Goal: Task Accomplishment & Management: Manage account settings

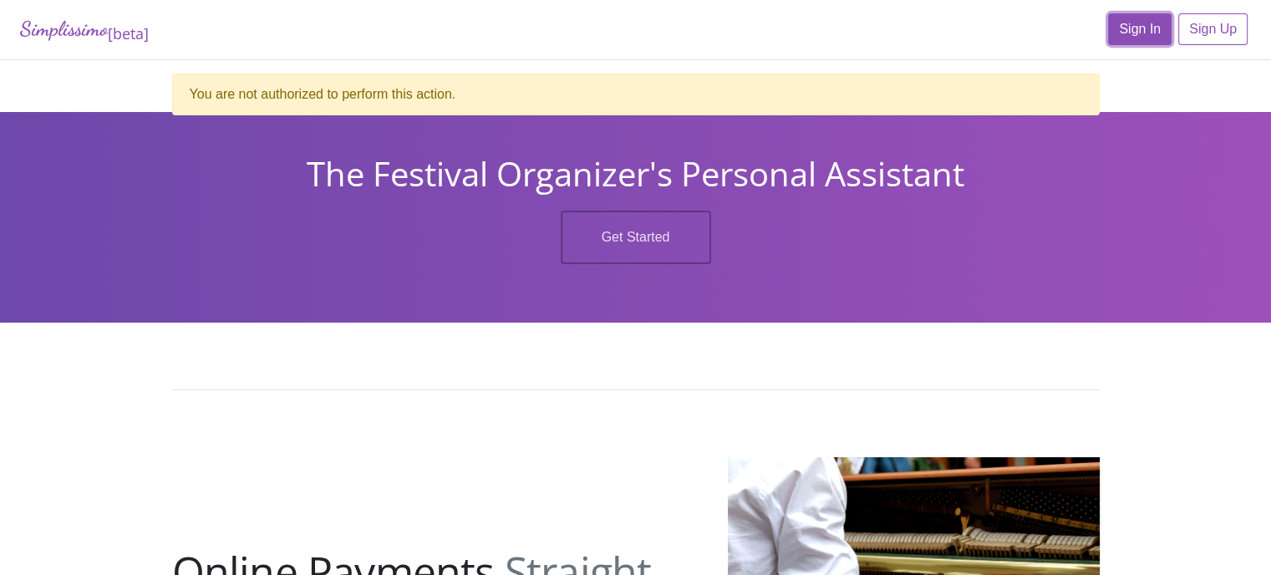
click at [1145, 29] on link "Sign In" at bounding box center [1140, 29] width 64 height 32
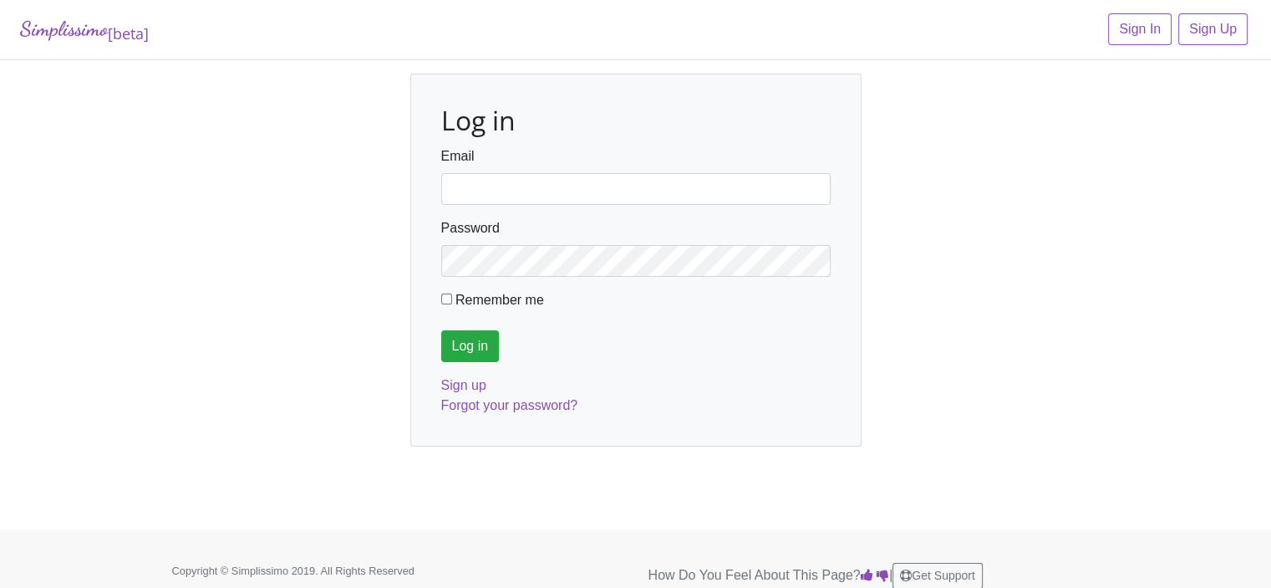
type input "[EMAIL_ADDRESS][DOMAIN_NAME]"
click at [481, 340] on input "Log in" at bounding box center [470, 346] width 59 height 32
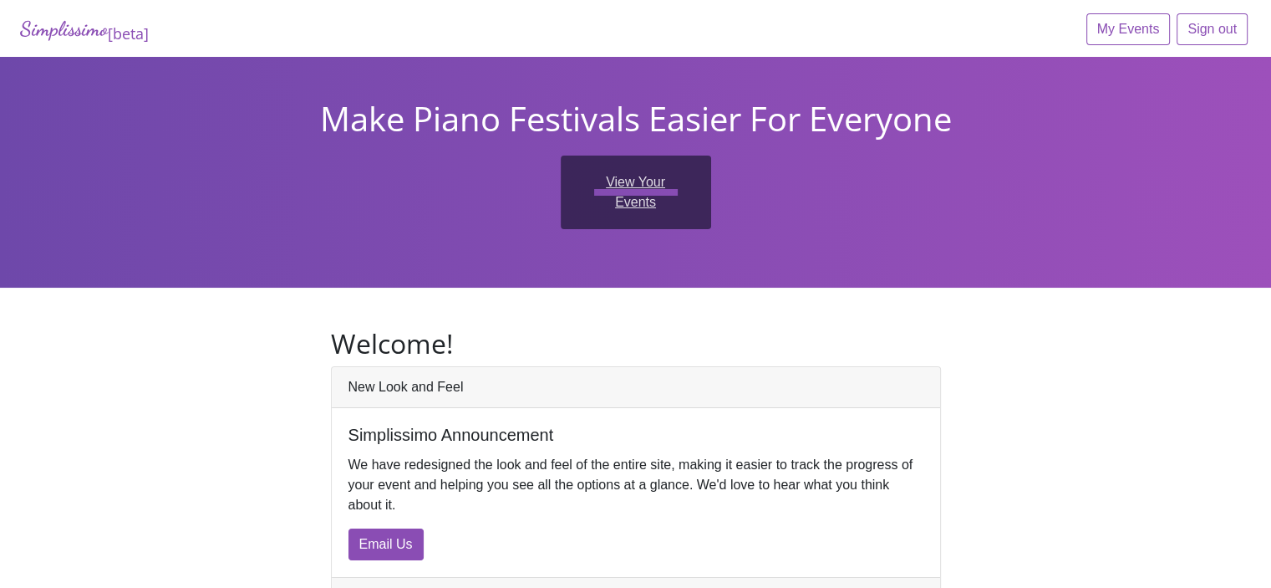
click at [641, 178] on link "View Your Events" at bounding box center [636, 192] width 150 height 74
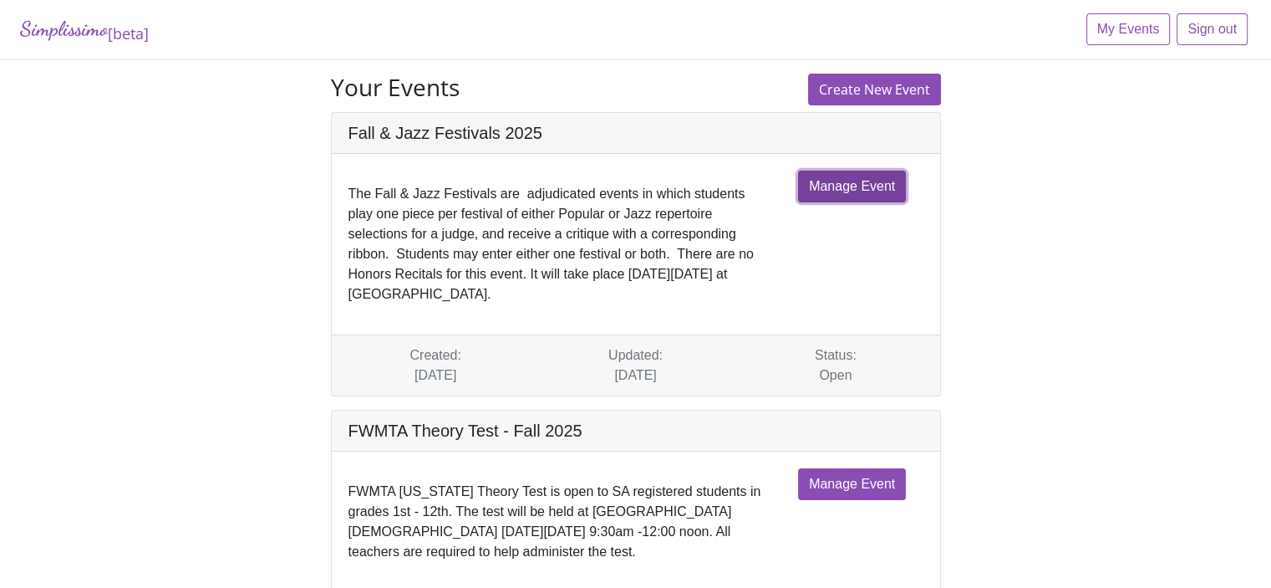
click at [852, 180] on link "Manage Event" at bounding box center [852, 187] width 108 height 32
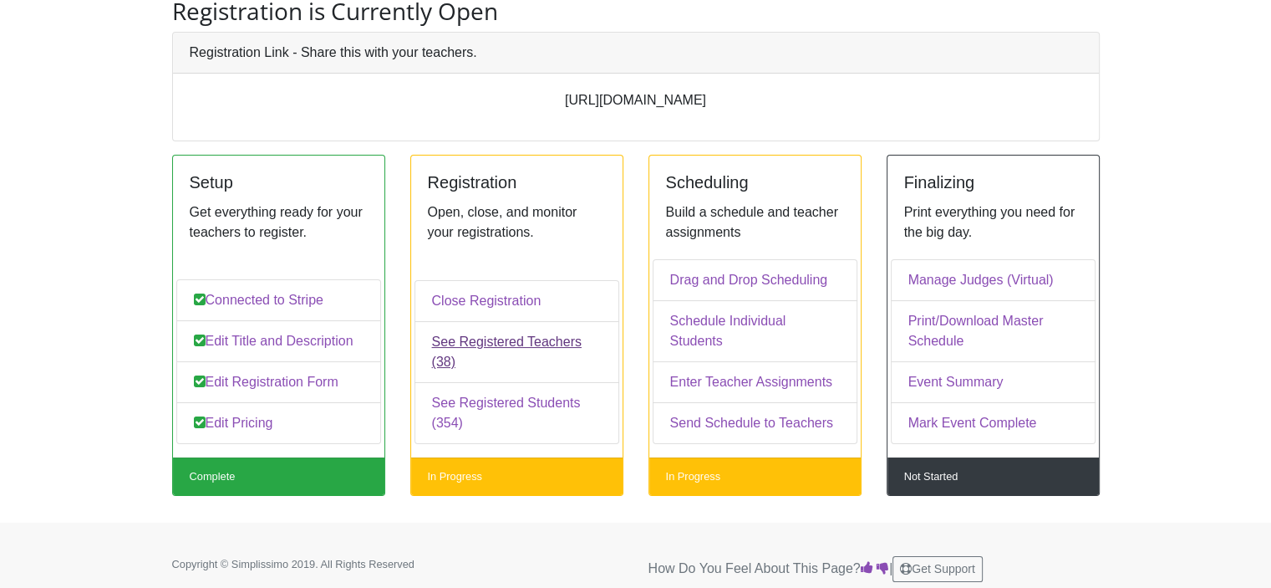
scroll to position [127, 0]
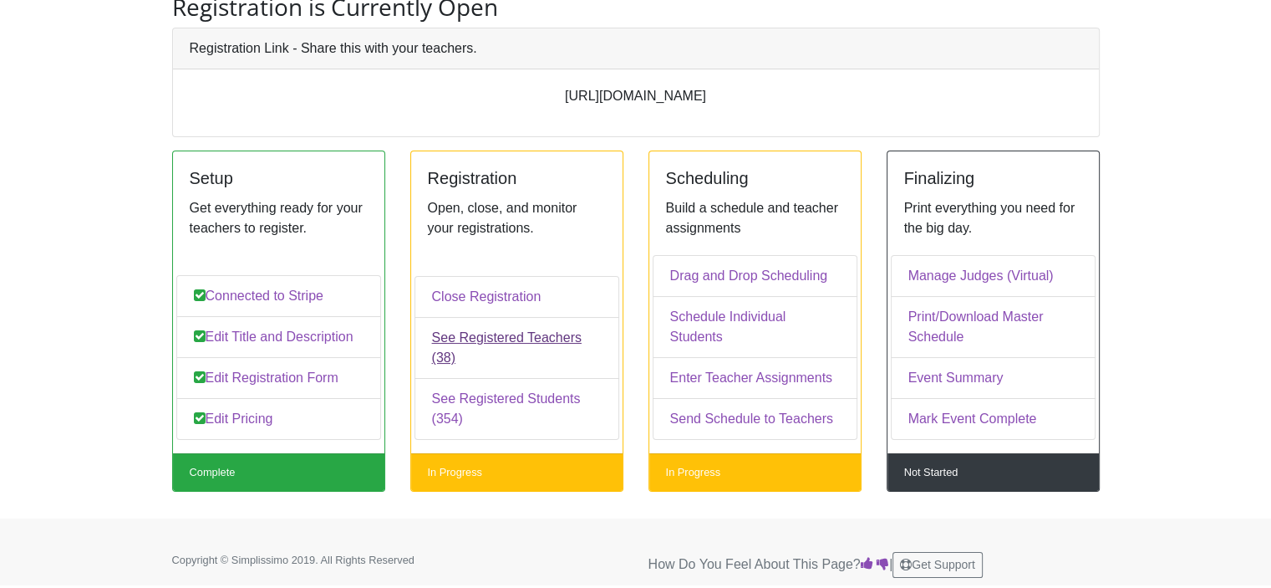
click at [498, 359] on link "See Registered Teachers (38)" at bounding box center [517, 348] width 205 height 62
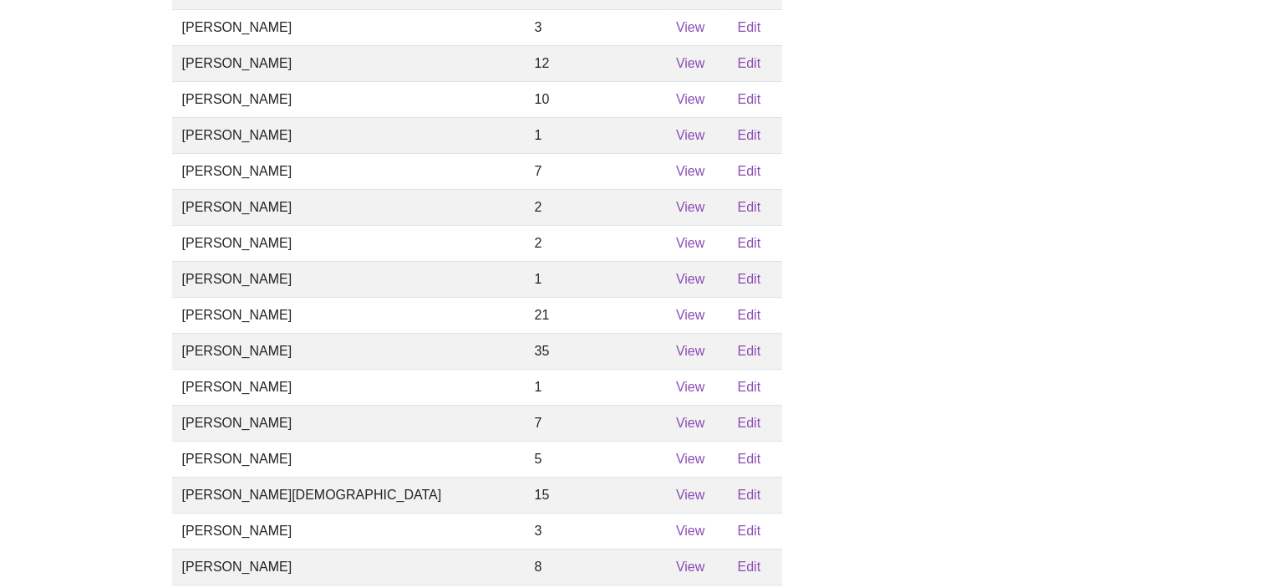
scroll to position [397, 0]
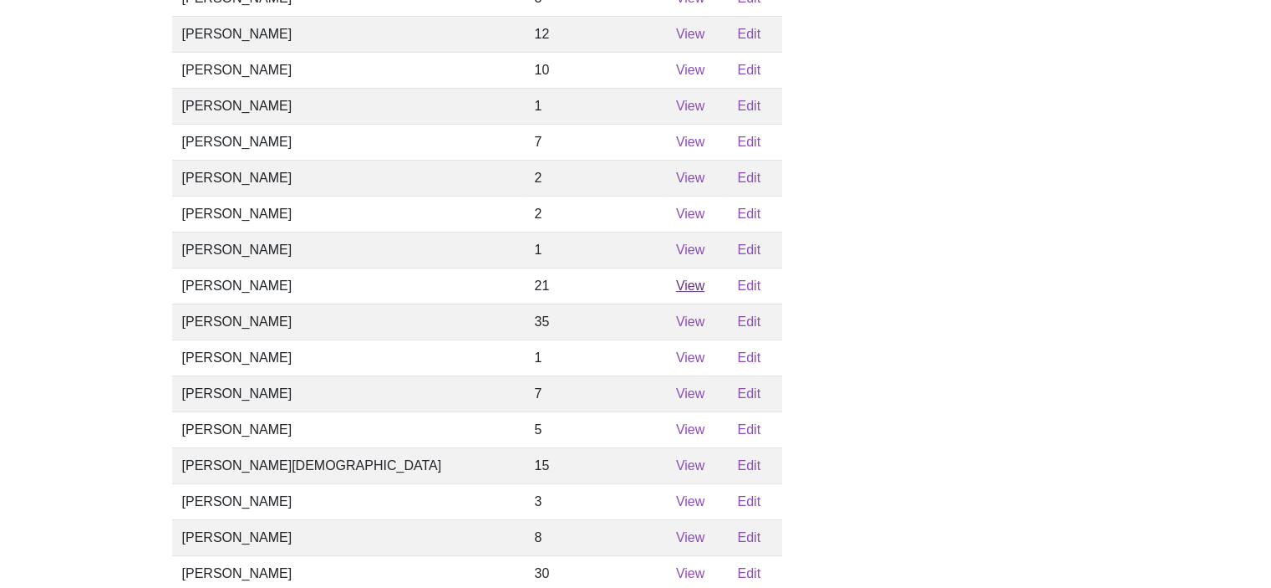
click at [676, 293] on link "View" at bounding box center [690, 285] width 28 height 14
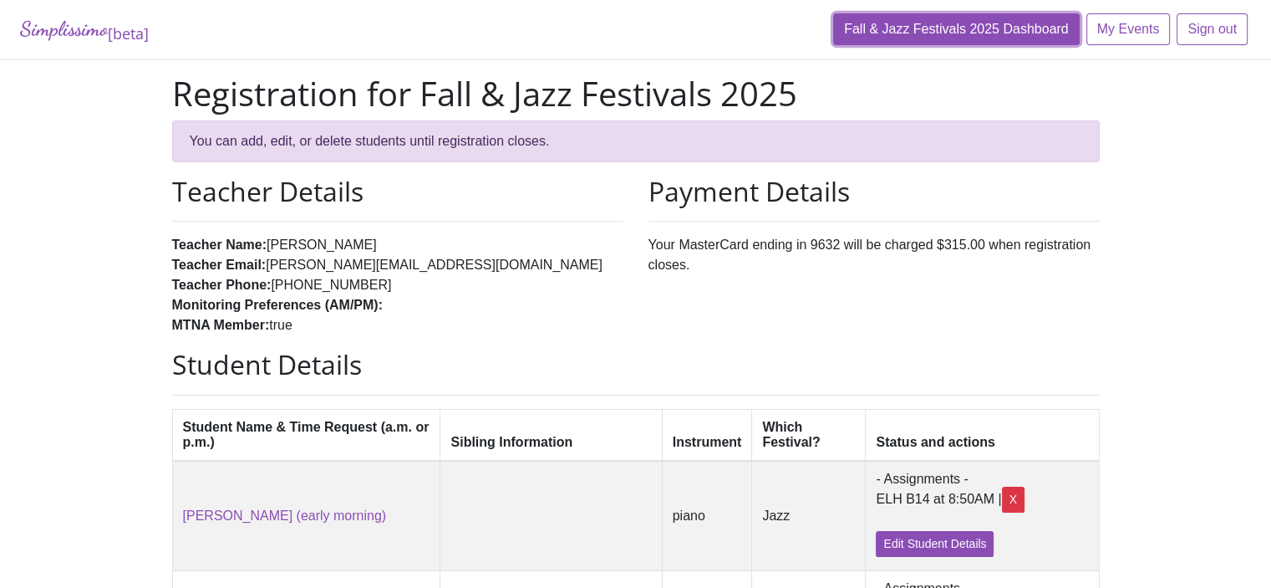
click at [956, 25] on link "Fall & Jazz Festivals 2025 Dashboard" at bounding box center [956, 29] width 247 height 32
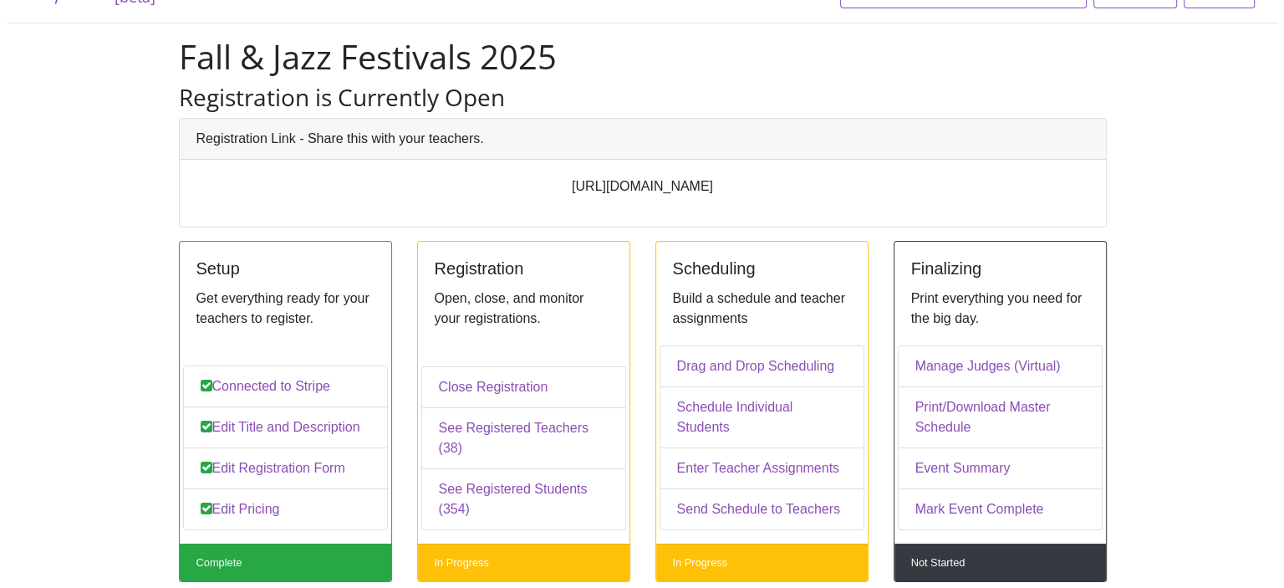
scroll to position [84, 0]
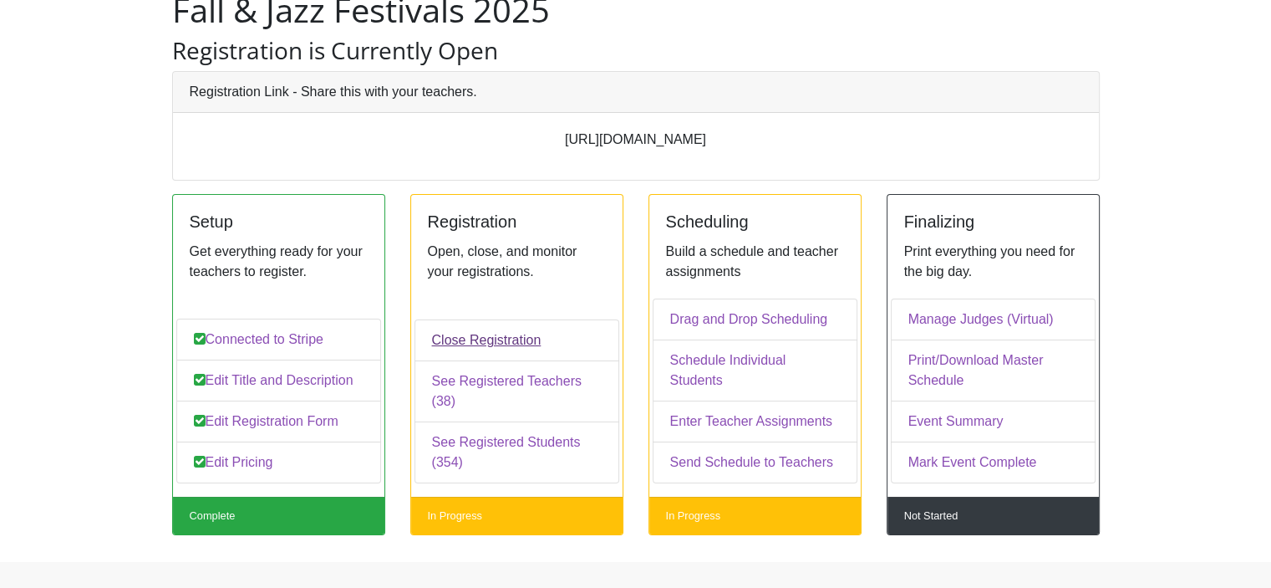
click at [492, 360] on link "Close Registration" at bounding box center [517, 340] width 205 height 42
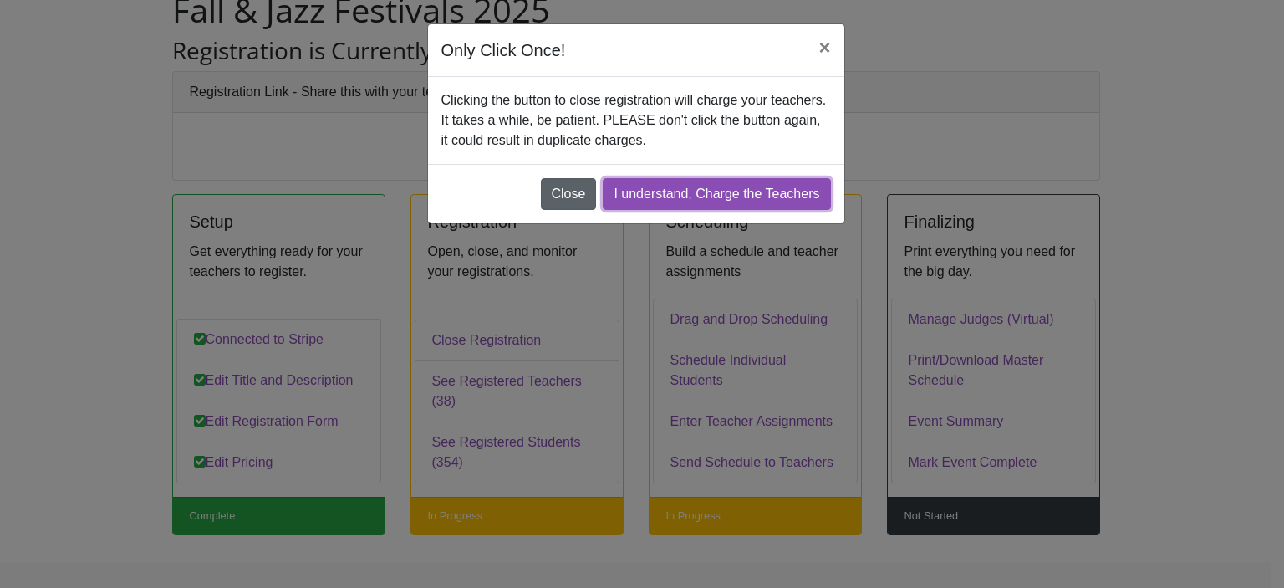
click at [709, 193] on link "I understand, Charge the Teachers" at bounding box center [716, 194] width 227 height 32
